Goal: Information Seeking & Learning: Learn about a topic

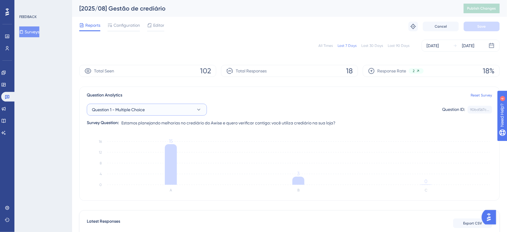
click at [118, 107] on span "Question 1 - Multiple Choice" at bounding box center [118, 109] width 53 height 7
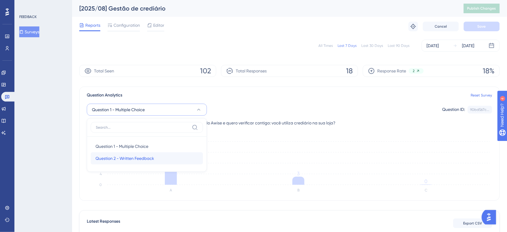
click at [137, 158] on span "Question 2 - Written Feedback" at bounding box center [124, 158] width 59 height 7
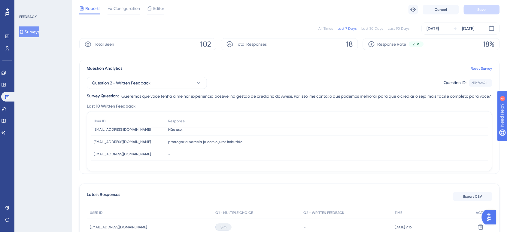
scroll to position [38, 0]
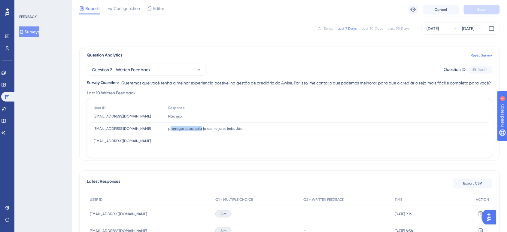
drag, startPoint x: 170, startPoint y: 128, endPoint x: 201, endPoint y: 128, distance: 30.3
click at [201, 128] on span "prorrogar a parcela ja com o juros imbutido" at bounding box center [205, 128] width 74 height 5
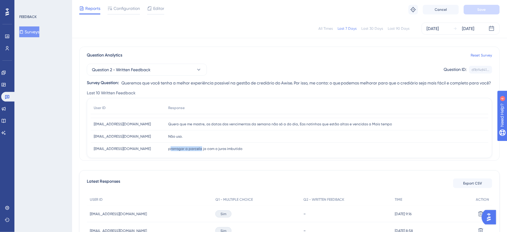
scroll to position [28, 0]
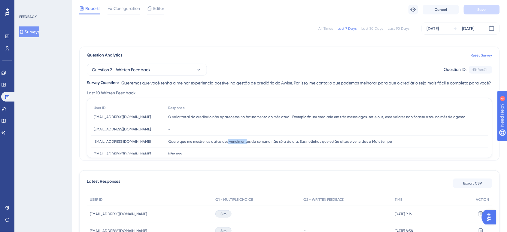
drag, startPoint x: 228, startPoint y: 142, endPoint x: 246, endPoint y: 140, distance: 18.7
click at [246, 140] on span "Quero que me mostre, as datas dos vencimentos da semana não só a do dia, Eas no…" at bounding box center [280, 141] width 224 height 5
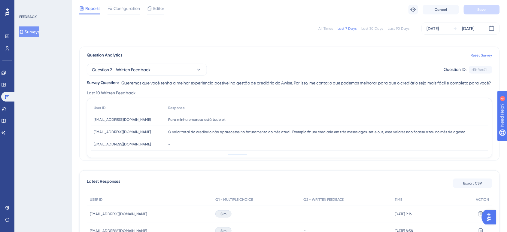
scroll to position [0, 0]
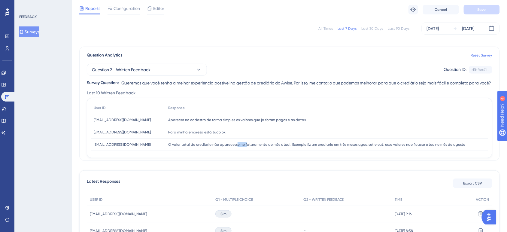
drag, startPoint x: 234, startPoint y: 143, endPoint x: 244, endPoint y: 144, distance: 9.3
click at [244, 144] on span "O valor total do crediario não aparecesse no faturamento do mês atual. Exemplo …" at bounding box center [316, 144] width 297 height 5
drag, startPoint x: 146, startPoint y: 119, endPoint x: 78, endPoint y: 119, distance: 67.8
copy span "[EMAIL_ADDRESS][DOMAIN_NAME]"
